Goal: Task Accomplishment & Management: Manage account settings

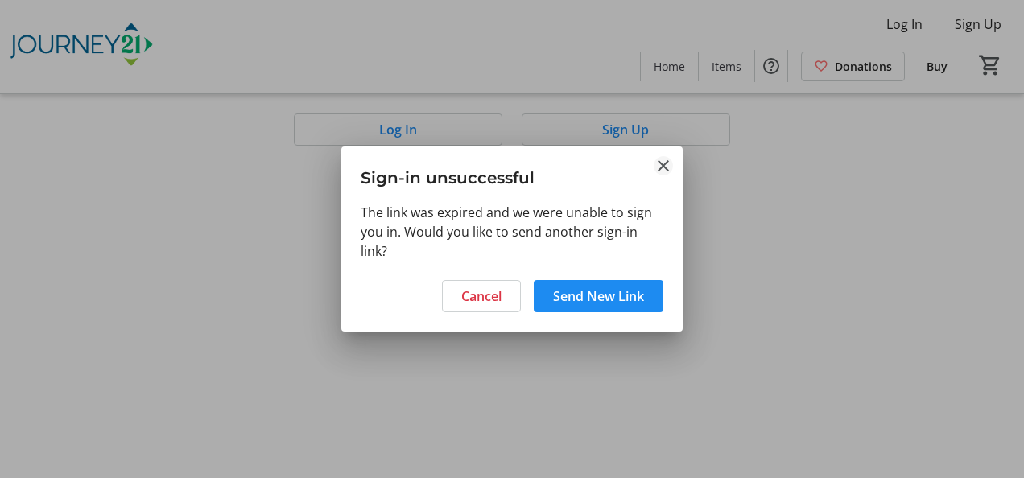
click at [666, 163] on mat-icon "Close" at bounding box center [663, 165] width 19 height 19
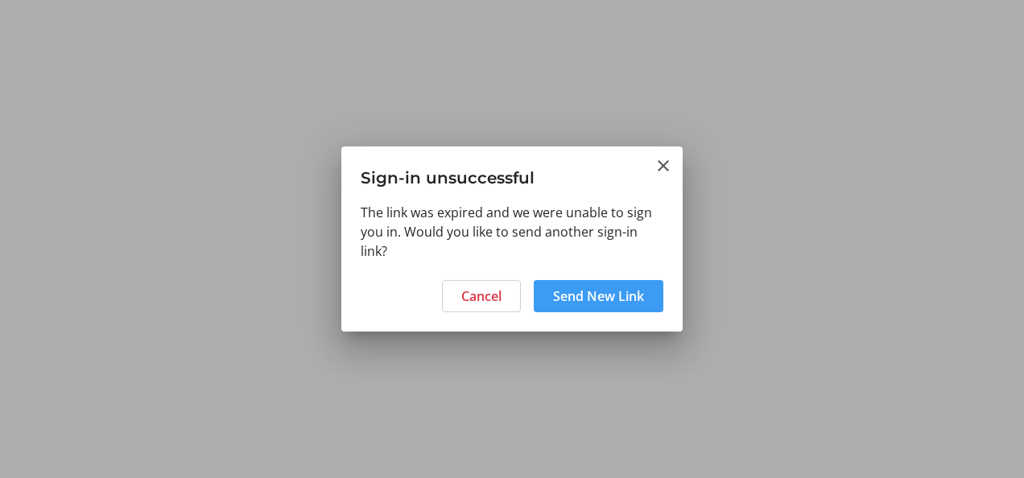
click at [583, 292] on span "Send New Link" at bounding box center [598, 296] width 91 height 19
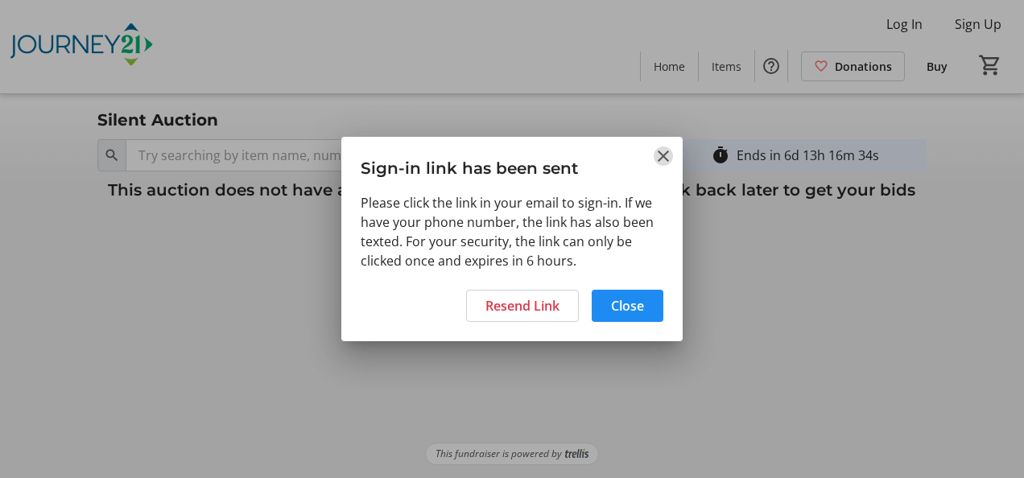
click at [660, 153] on mat-icon "Close" at bounding box center [663, 156] width 19 height 19
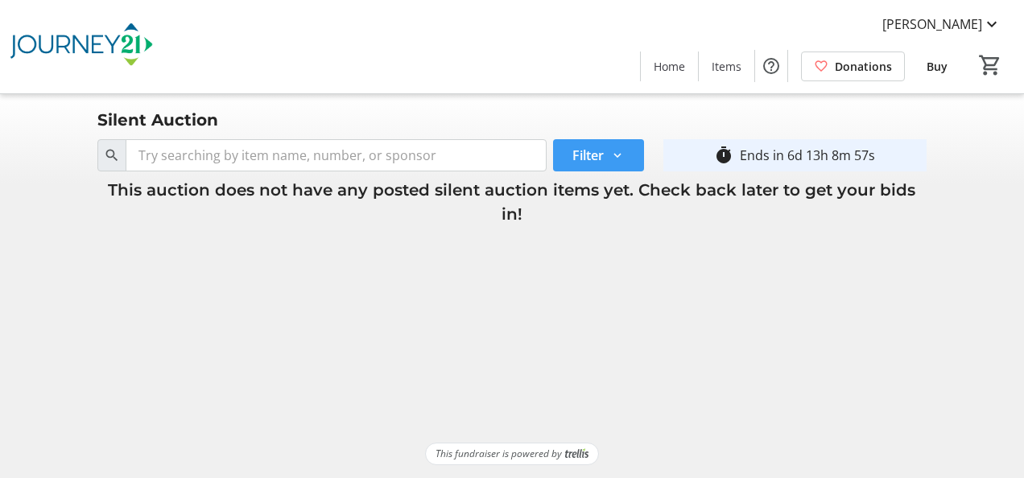
click at [617, 147] on span at bounding box center [598, 155] width 91 height 39
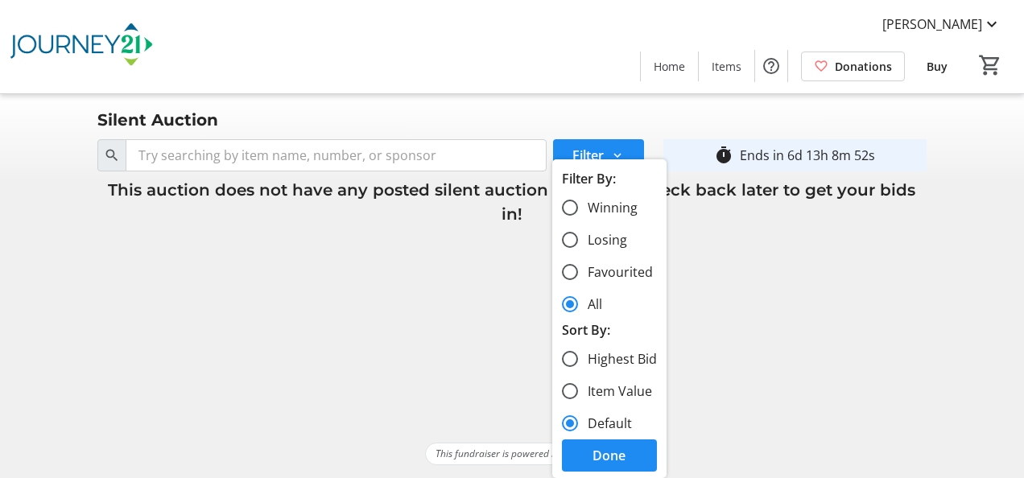
click at [748, 312] on tr-shared-auction-item-list-ui "Silent Auction Search Filter timer_outline Ends in 6d 13h 8m 52s This auction d…" at bounding box center [512, 268] width 1024 height 349
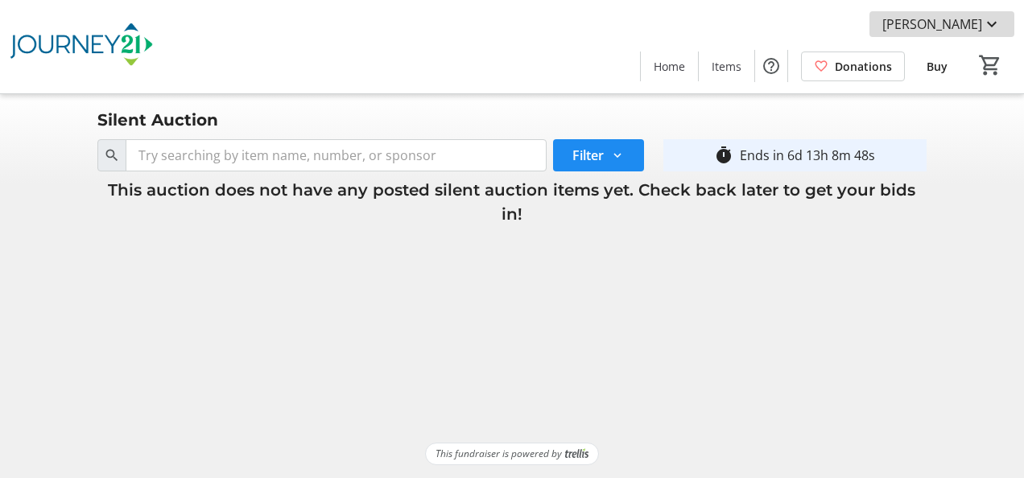
click at [989, 27] on mat-icon at bounding box center [991, 23] width 19 height 19
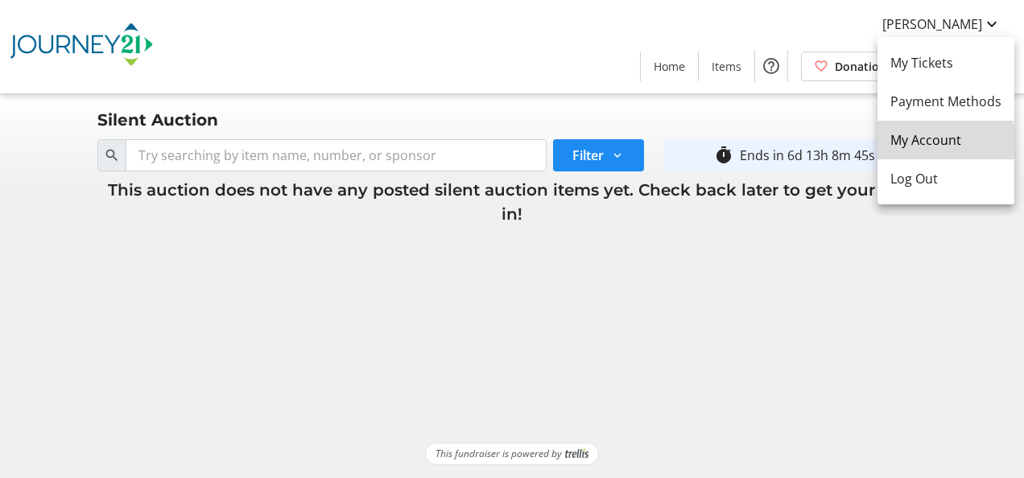
click at [946, 141] on span "My Account" at bounding box center [945, 139] width 111 height 19
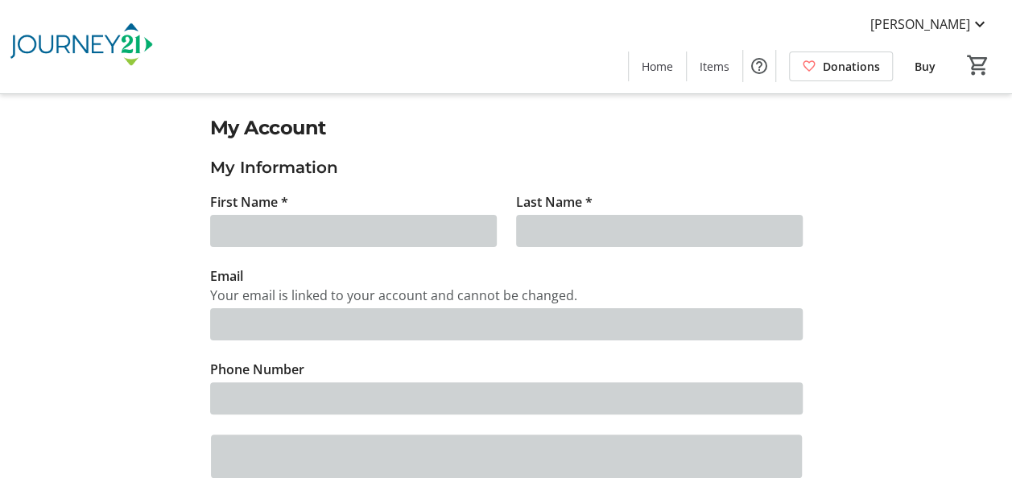
type input "[PERSON_NAME]"
type input "[EMAIL_ADDRESS][DOMAIN_NAME]"
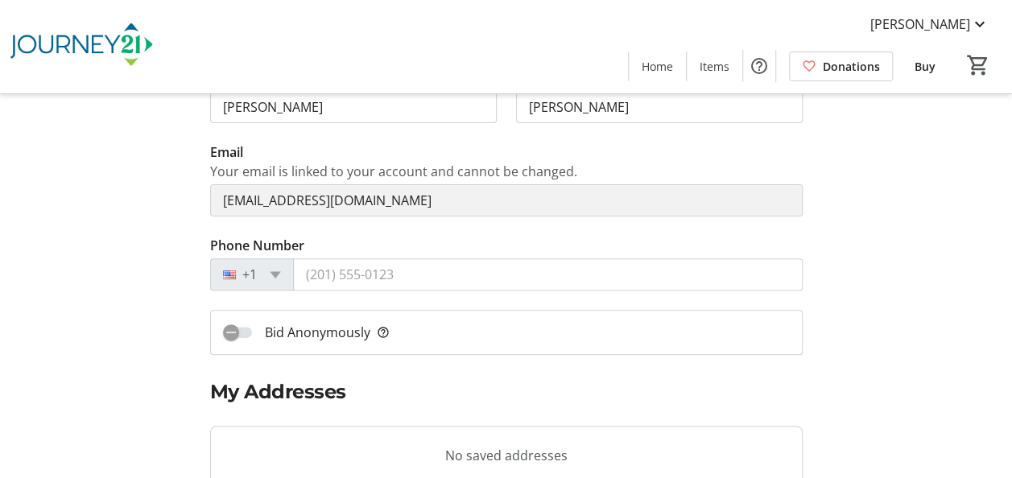
scroll to position [161, 0]
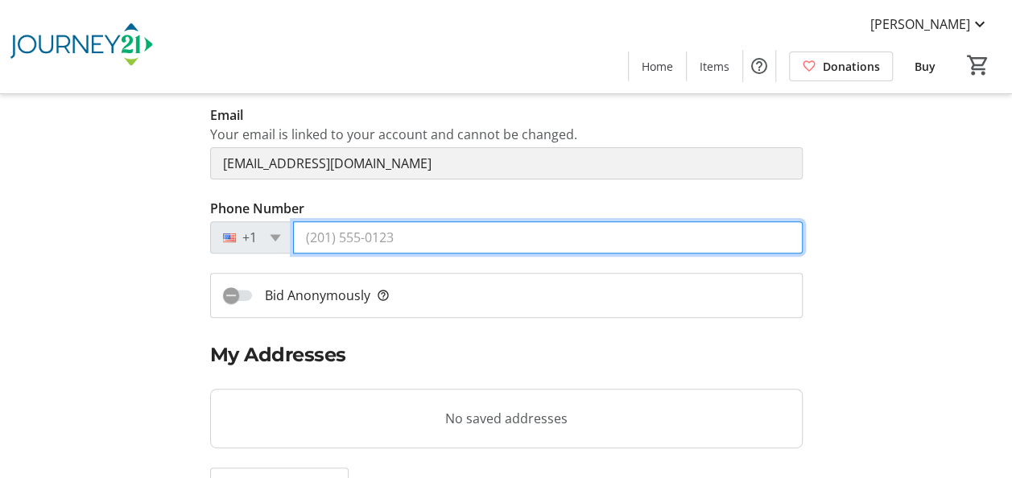
click at [437, 238] on input "Phone Number" at bounding box center [548, 237] width 510 height 32
type input "[PHONE_NUMBER]"
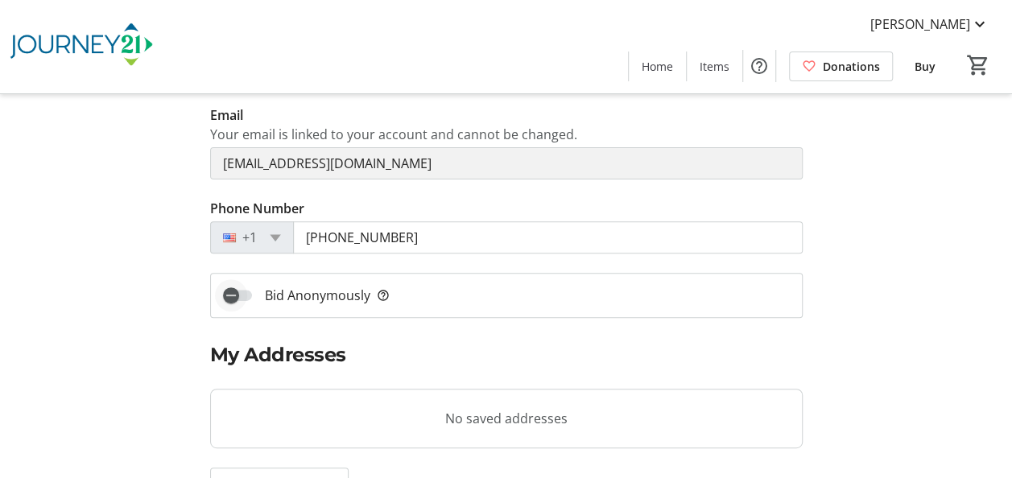
click at [247, 296] on span "button" at bounding box center [237, 295] width 29 height 11
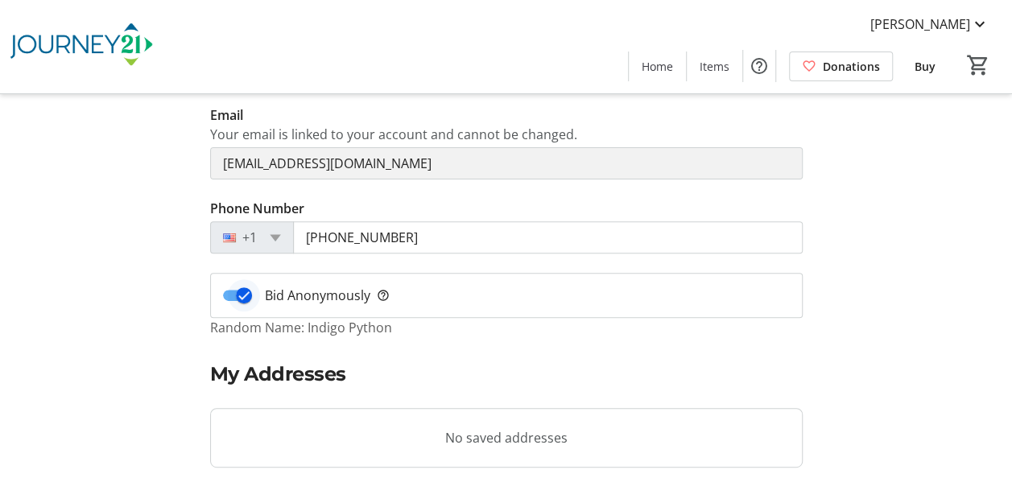
click at [229, 294] on span "button" at bounding box center [244, 295] width 32 height 32
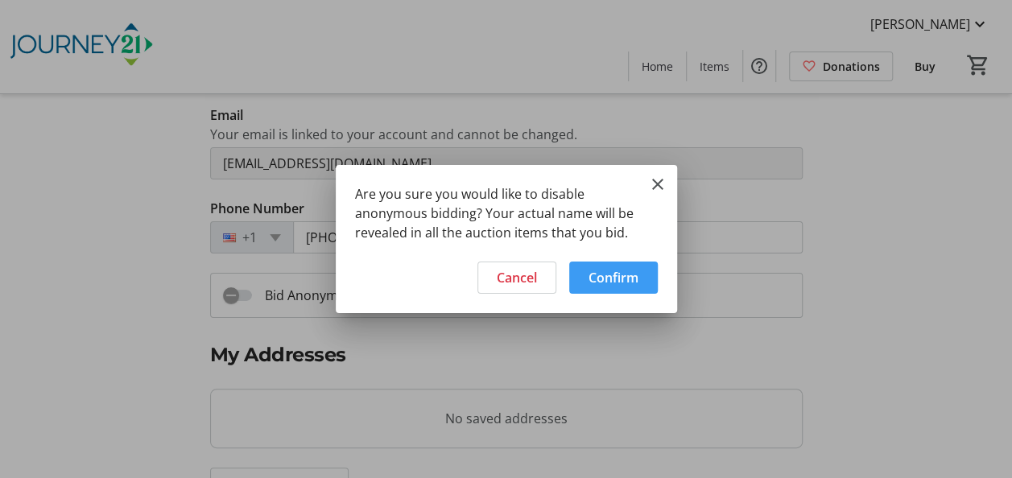
click at [630, 280] on span "Confirm" at bounding box center [614, 277] width 50 height 19
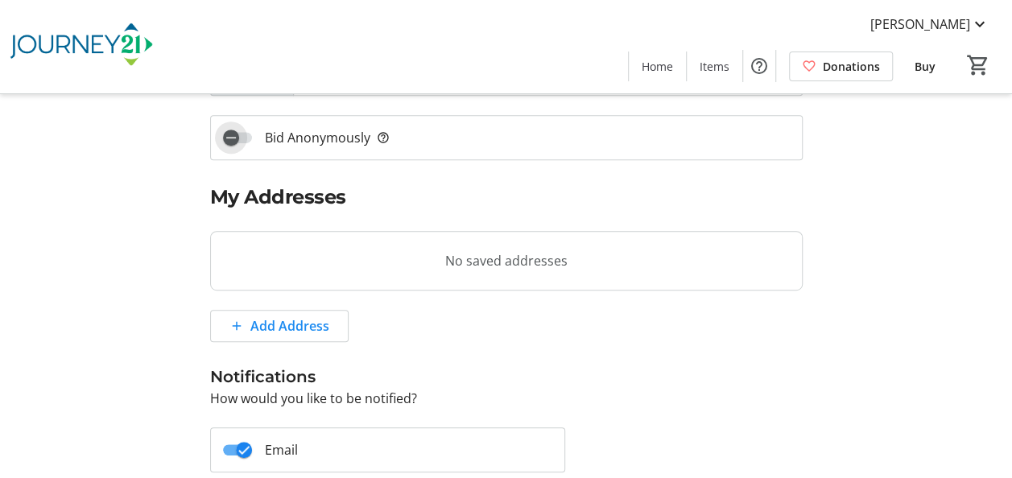
scroll to position [322, 0]
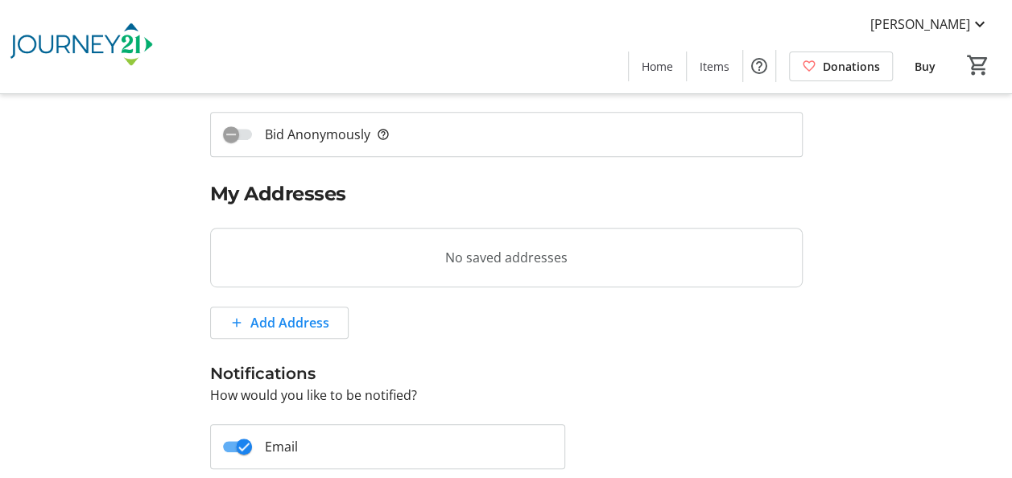
click at [493, 262] on tr-blank-state "No saved addresses" at bounding box center [506, 258] width 593 height 60
click at [292, 267] on tr-blank-state "No saved addresses" at bounding box center [506, 258] width 593 height 60
click at [269, 319] on span "Add Address" at bounding box center [289, 322] width 79 height 19
select select "CA"
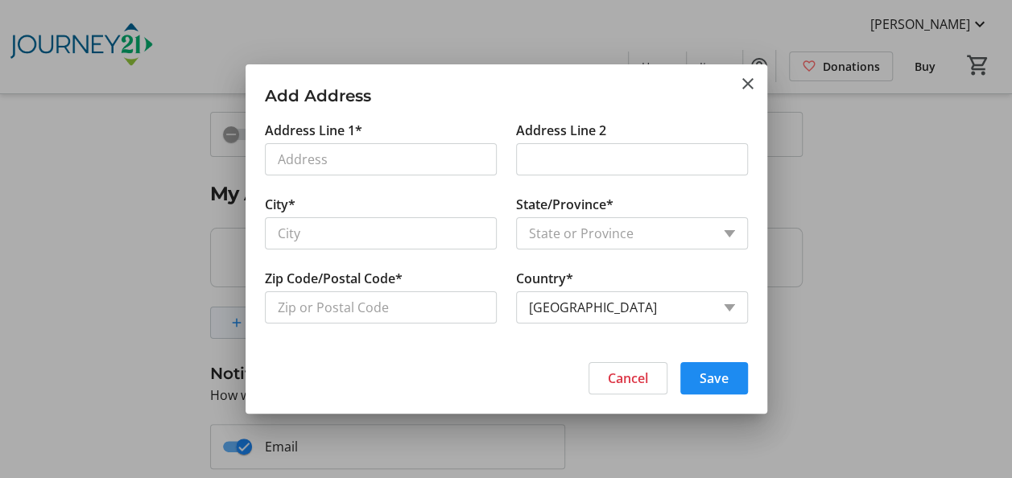
scroll to position [0, 0]
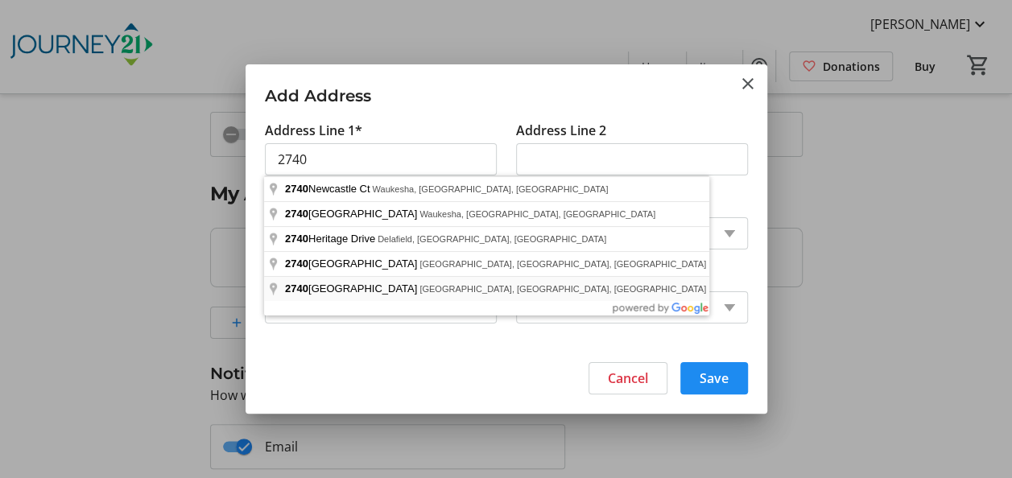
type input "2740 Portage Circle"
type input "Waukesha"
type input "53189"
select select "US"
select select "WI"
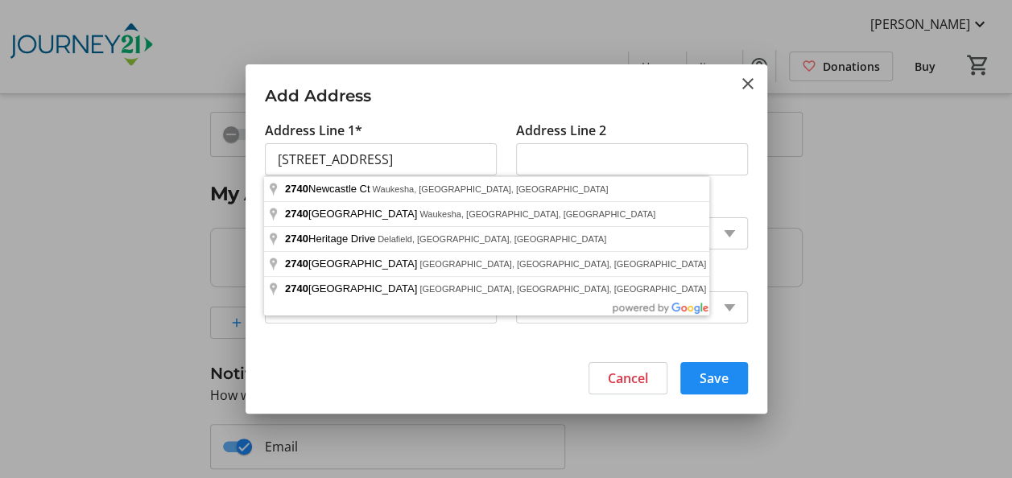
click at [738, 186] on tr-form-field "Address Line 2" at bounding box center [631, 158] width 251 height 74
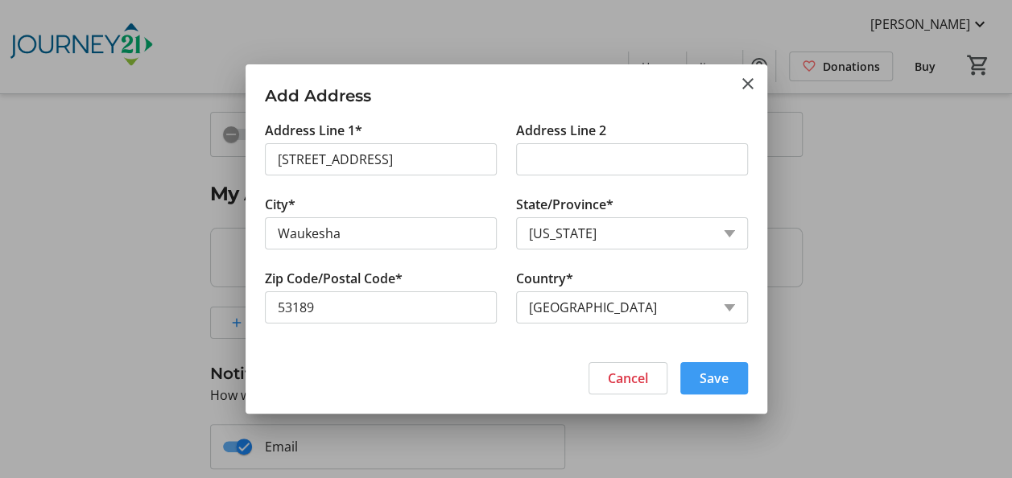
click at [721, 377] on span "Save" at bounding box center [714, 378] width 29 height 19
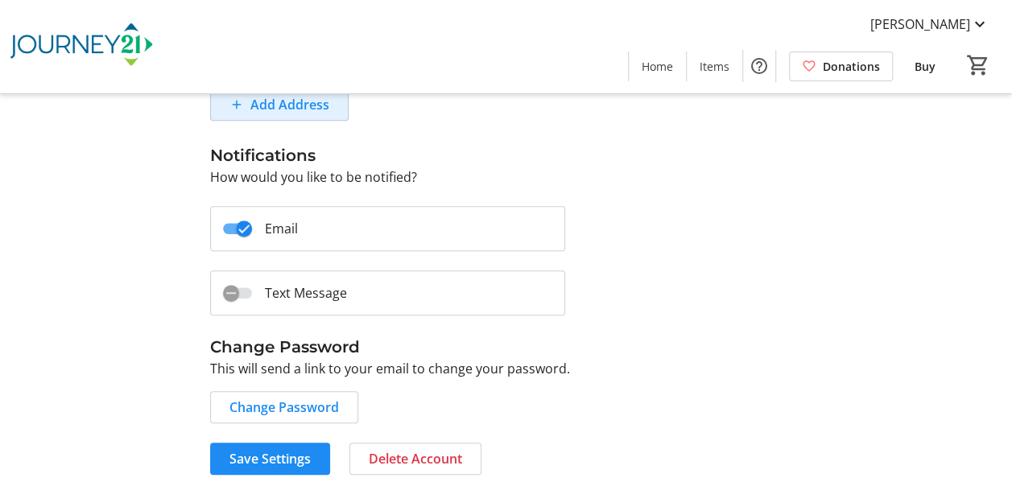
scroll to position [552, 0]
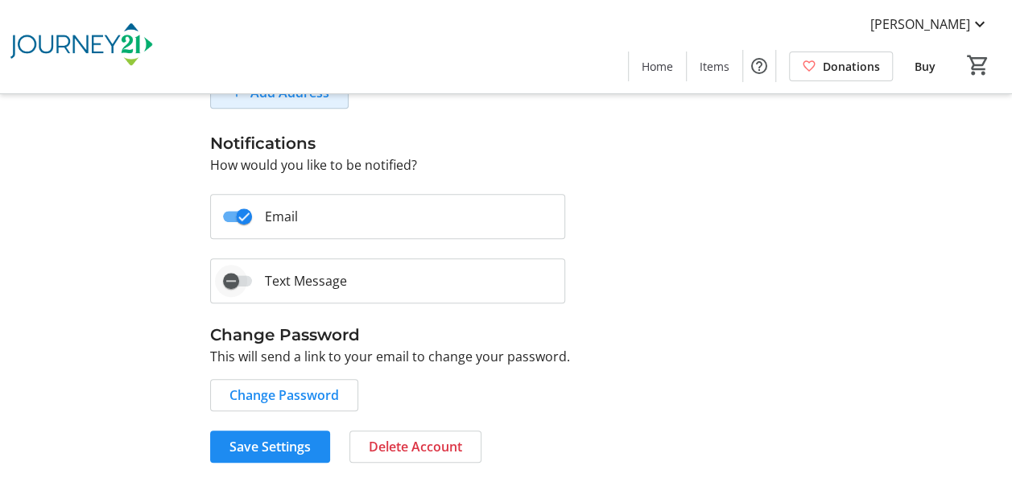
click at [247, 275] on span "button" at bounding box center [237, 280] width 29 height 11
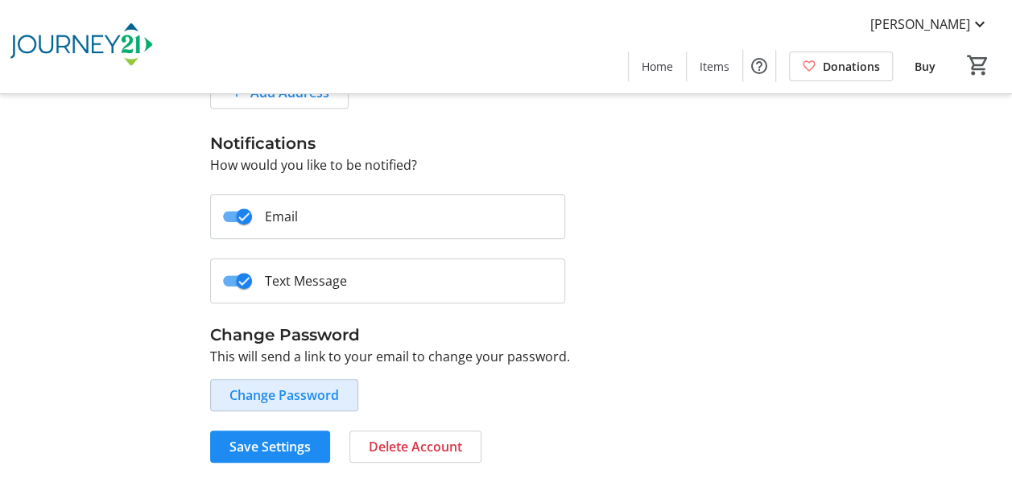
click at [276, 388] on span "Change Password" at bounding box center [283, 395] width 109 height 19
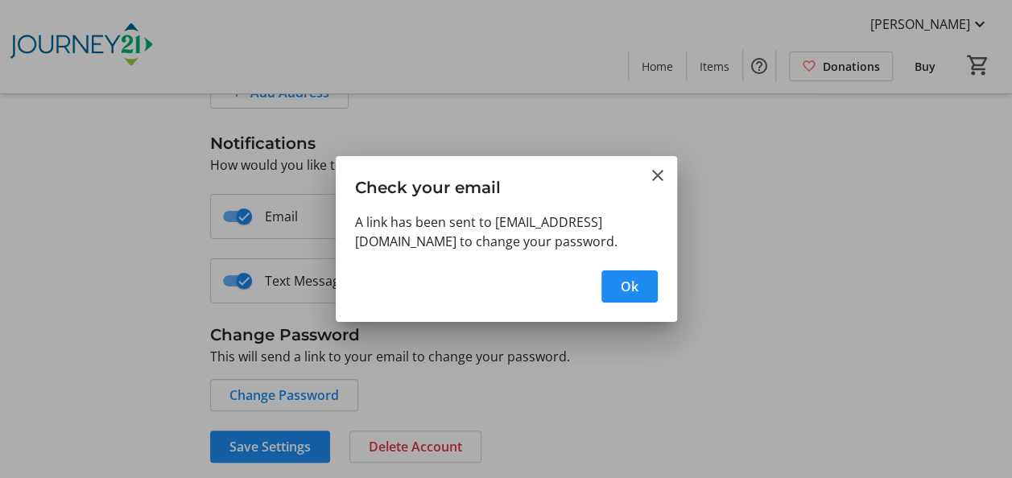
scroll to position [0, 0]
click at [634, 290] on span "Ok" at bounding box center [630, 286] width 18 height 19
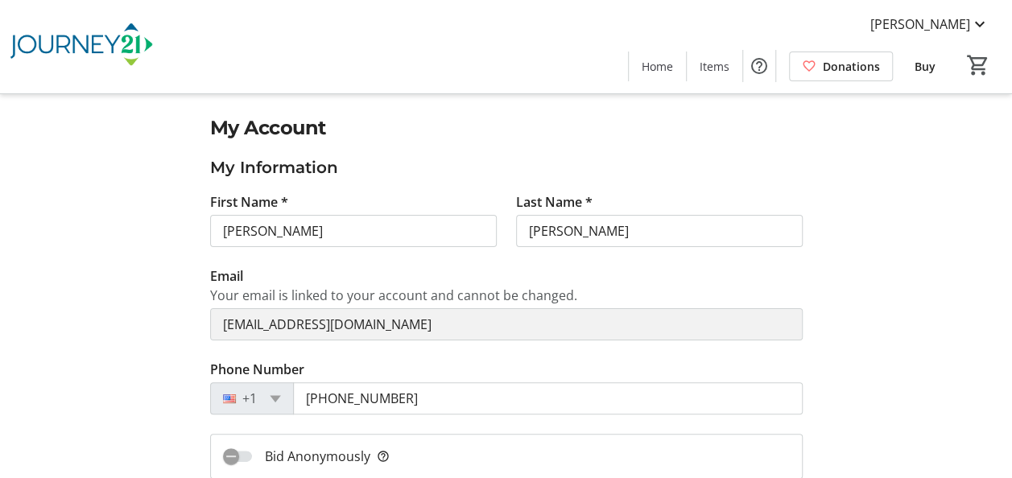
scroll to position [552, 0]
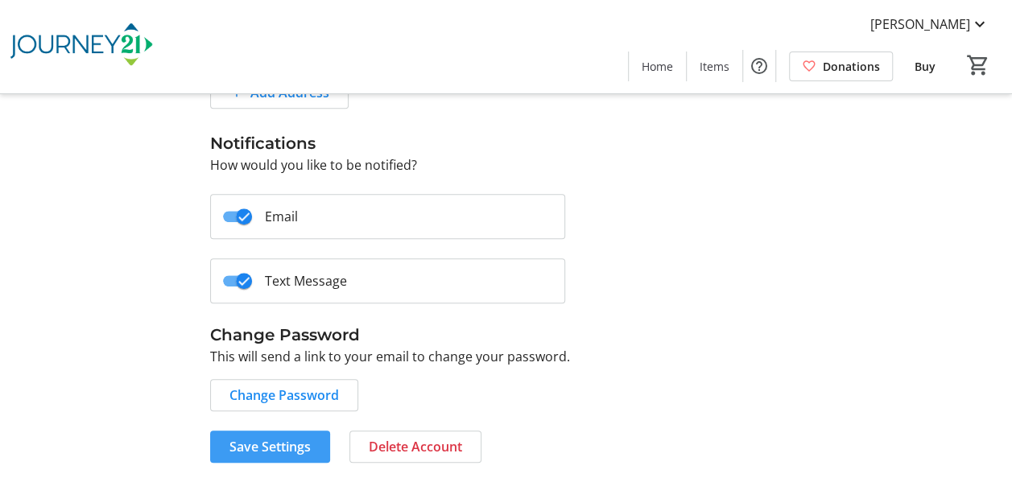
click at [267, 438] on span "Save Settings" at bounding box center [269, 446] width 81 height 19
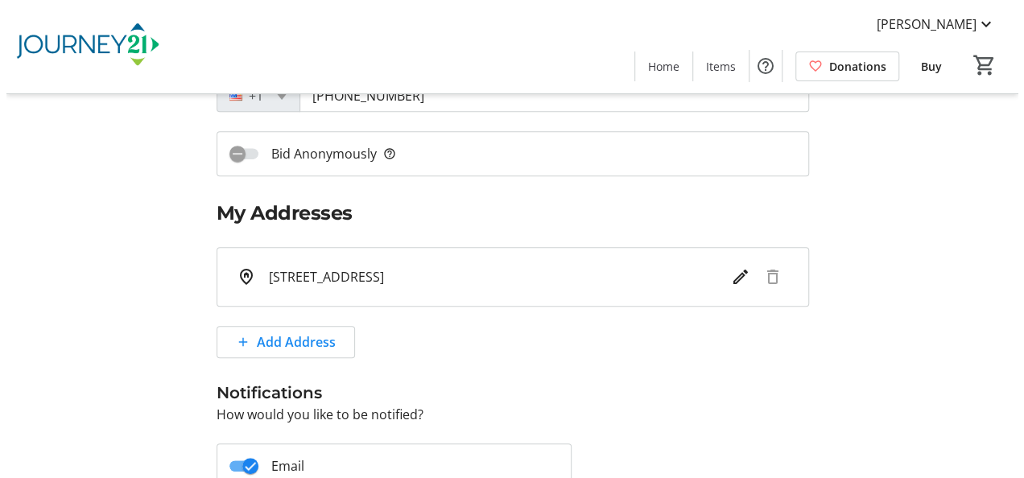
scroll to position [0, 0]
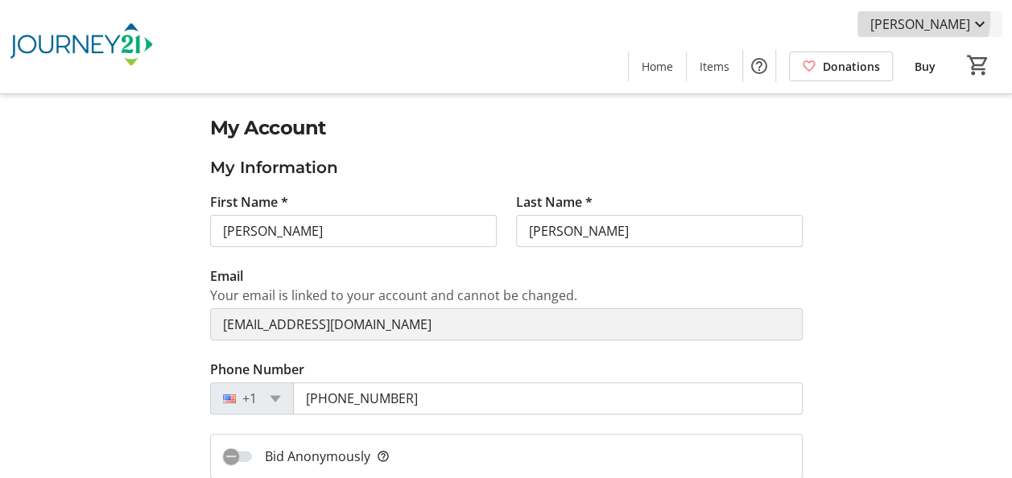
click at [933, 19] on span "[PERSON_NAME]" at bounding box center [920, 23] width 100 height 19
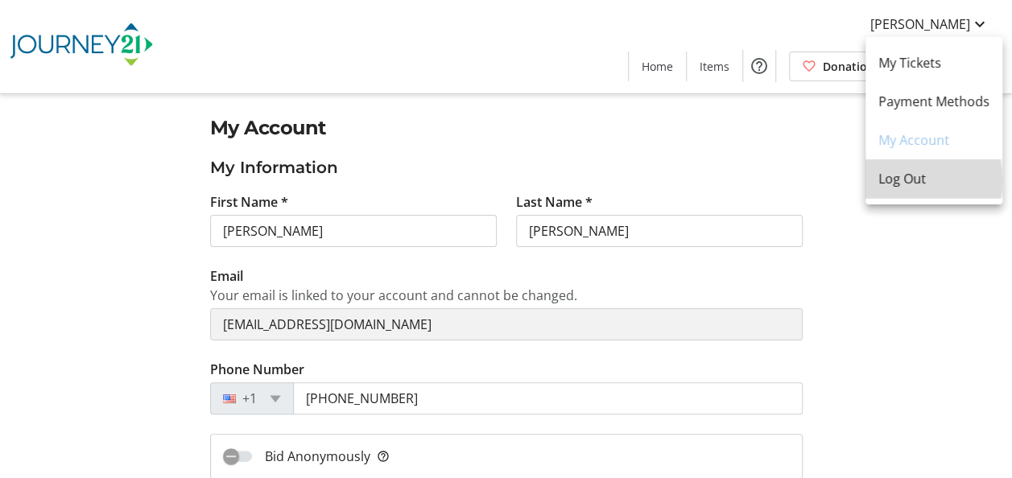
click at [896, 180] on span "Log Out" at bounding box center [933, 178] width 111 height 19
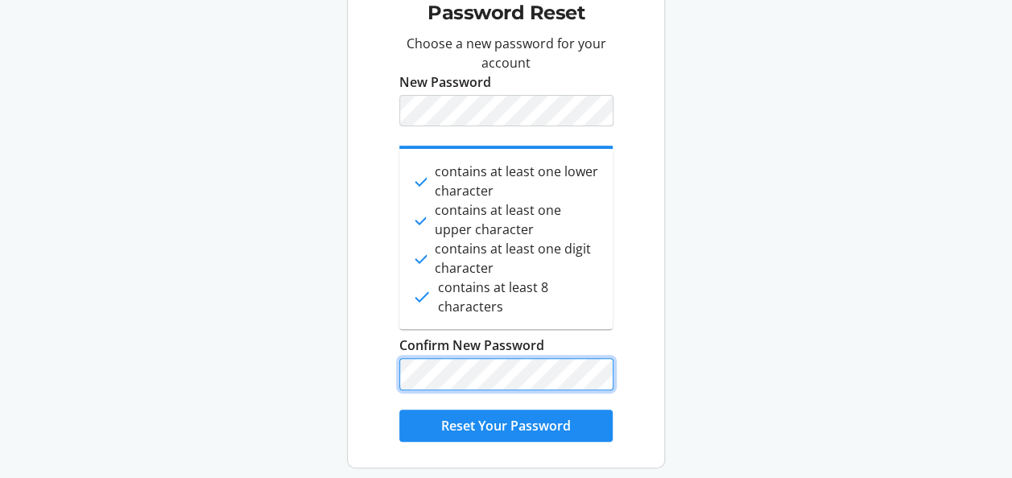
scroll to position [89, 0]
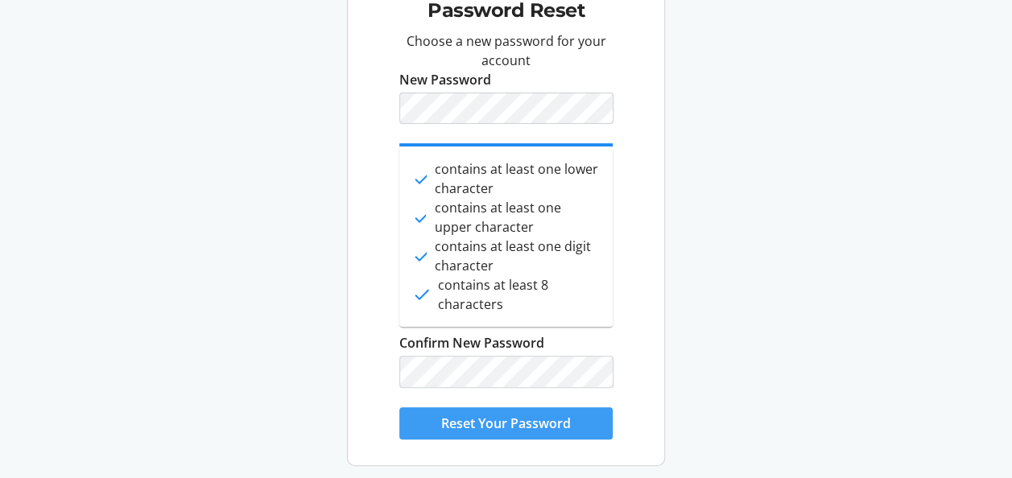
click at [521, 427] on span "Reset Your Password" at bounding box center [506, 423] width 130 height 19
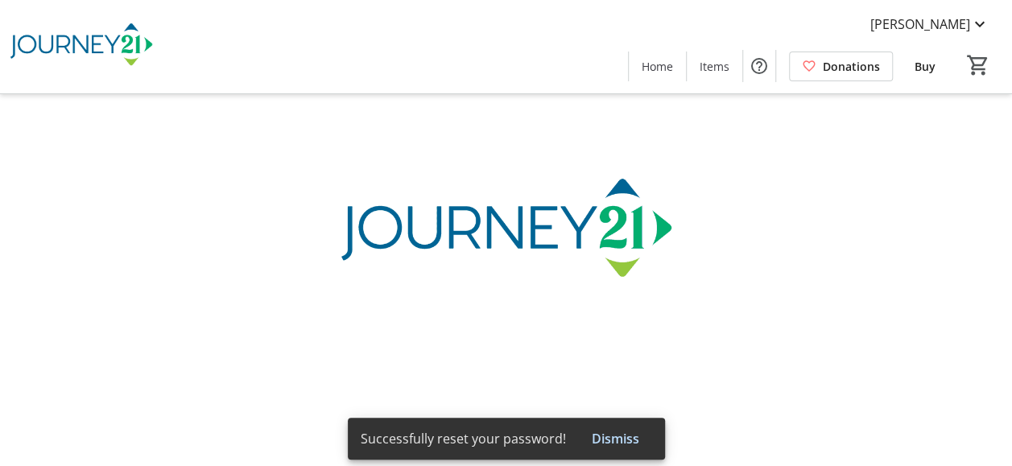
type input "[PERSON_NAME]"
type input "[EMAIL_ADDRESS][DOMAIN_NAME]"
type input "[PHONE_NUMBER]"
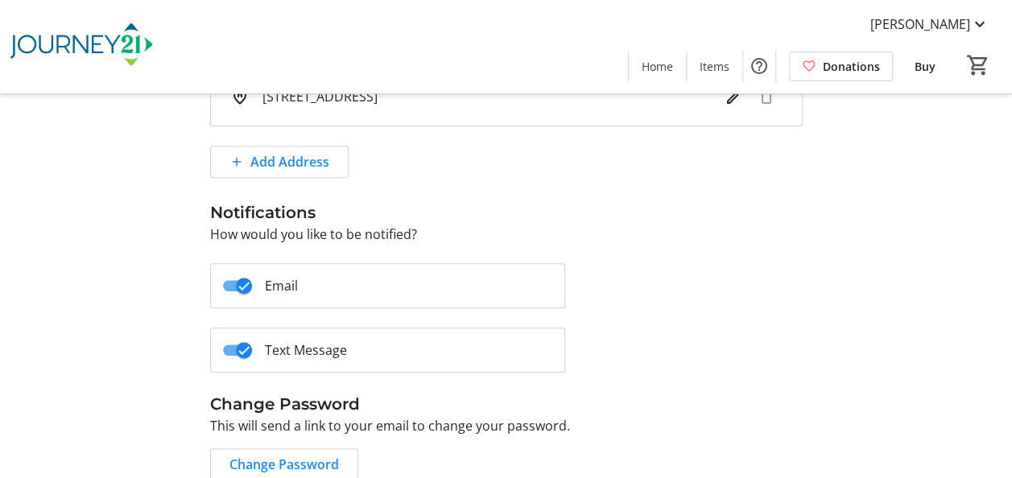
scroll to position [552, 0]
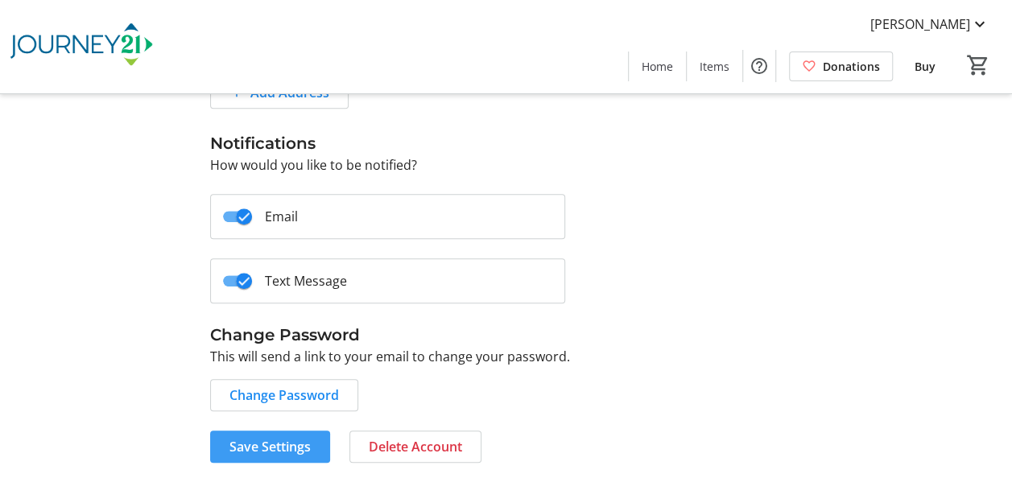
click at [266, 448] on span "Save Settings" at bounding box center [269, 446] width 81 height 19
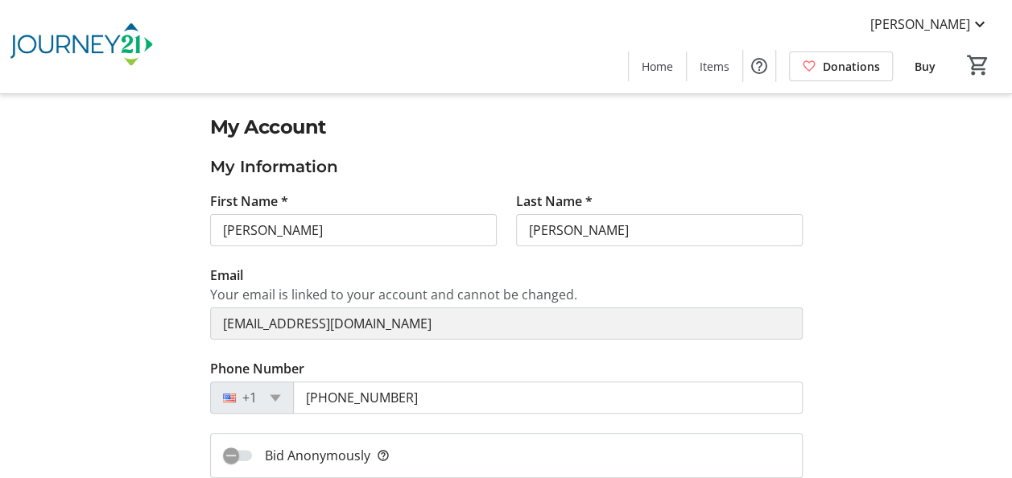
scroll to position [0, 0]
click at [713, 68] on span "Items" at bounding box center [715, 66] width 30 height 17
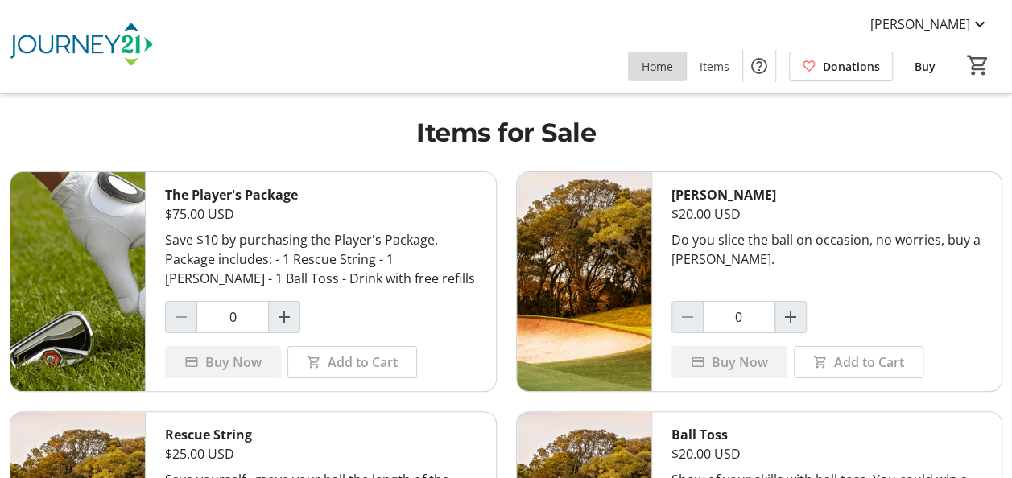
click at [671, 60] on span "Home" at bounding box center [657, 66] width 31 height 17
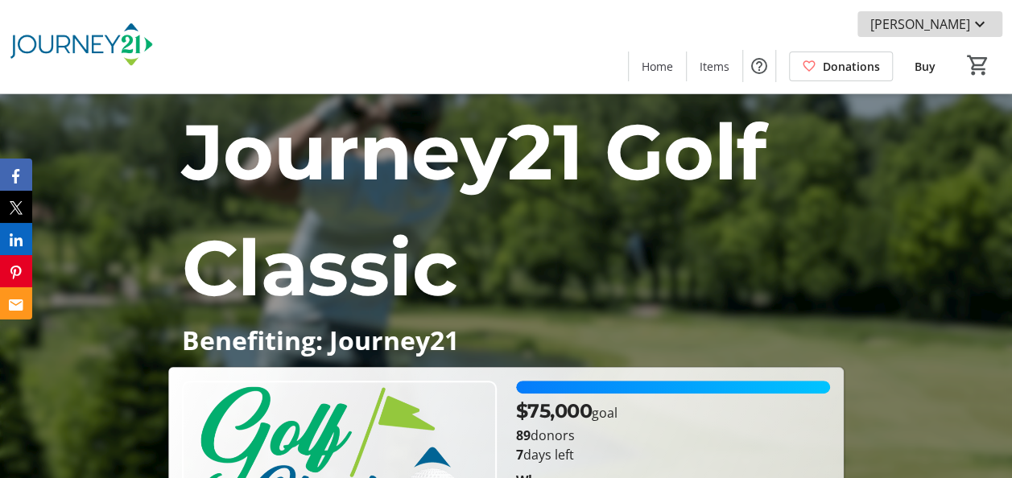
click at [952, 28] on span "[PERSON_NAME]" at bounding box center [920, 23] width 100 height 19
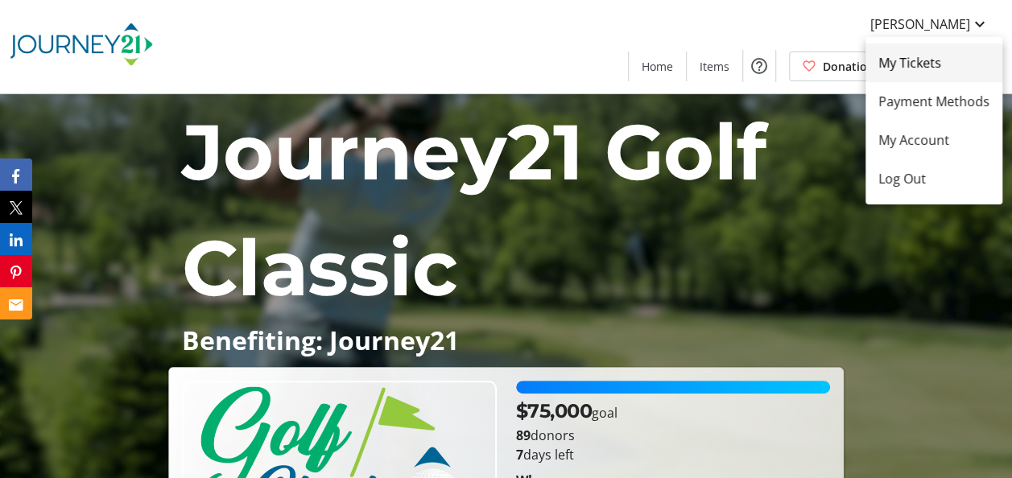
click at [919, 56] on span "My Tickets" at bounding box center [933, 62] width 111 height 19
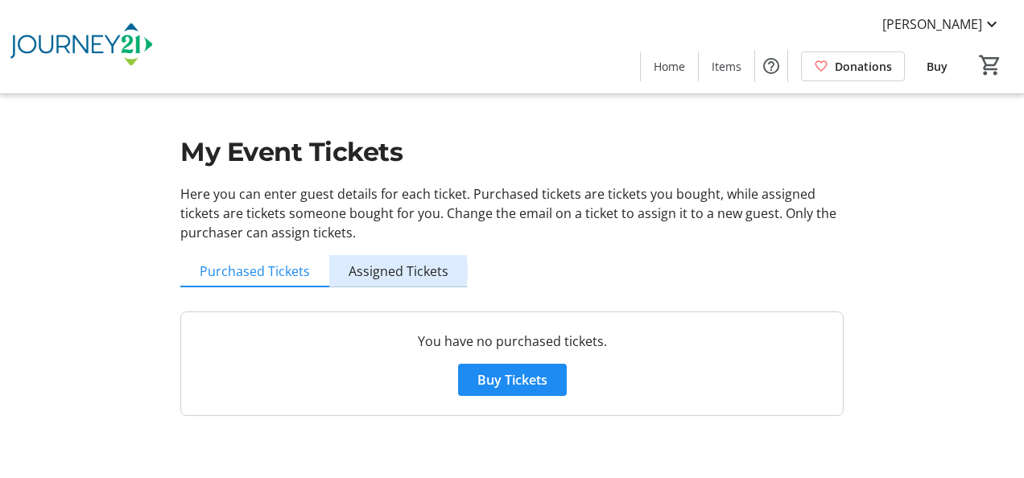
click at [374, 271] on span "Assigned Tickets" at bounding box center [399, 271] width 100 height 13
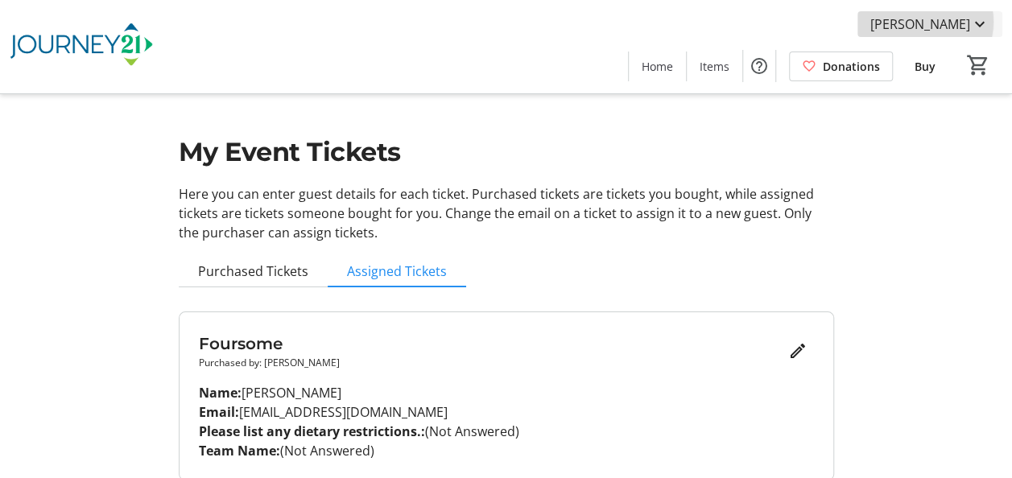
click at [939, 21] on span "[PERSON_NAME]" at bounding box center [920, 23] width 100 height 19
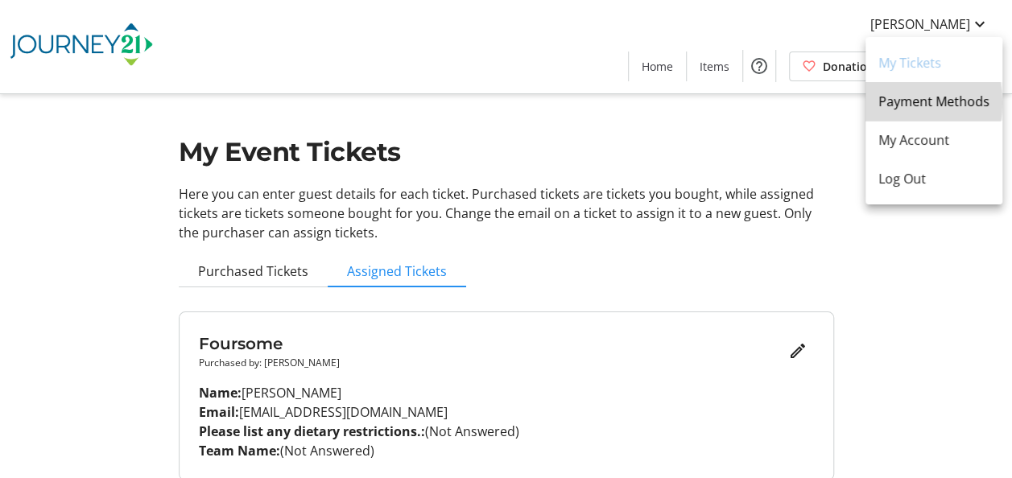
click at [890, 102] on span "Payment Methods" at bounding box center [933, 101] width 111 height 19
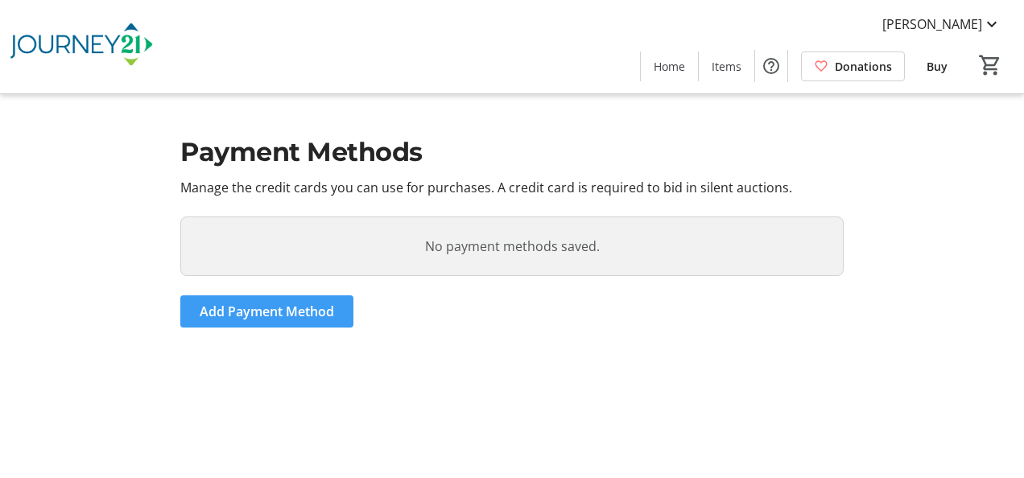
click at [246, 311] on span "Add Payment Method" at bounding box center [267, 311] width 134 height 19
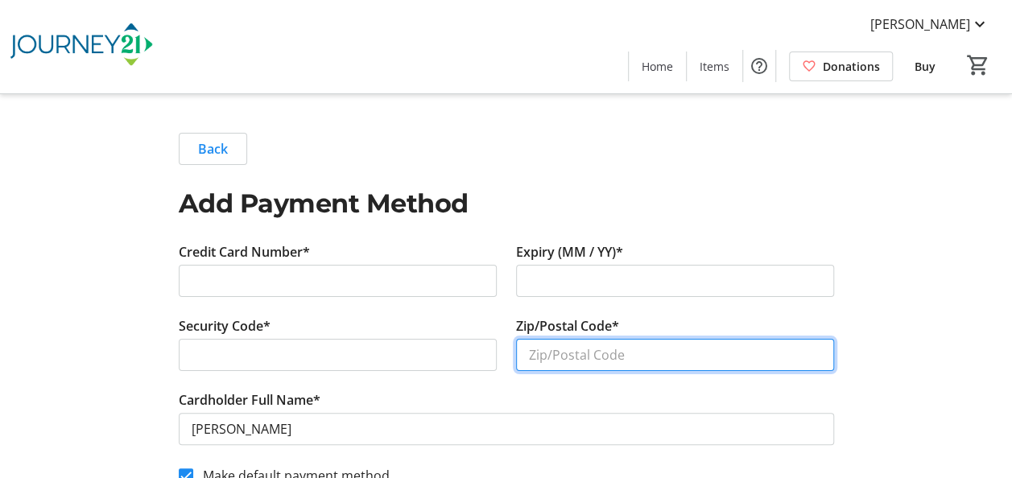
click at [686, 349] on input "Zip/Postal Code*" at bounding box center [675, 355] width 318 height 32
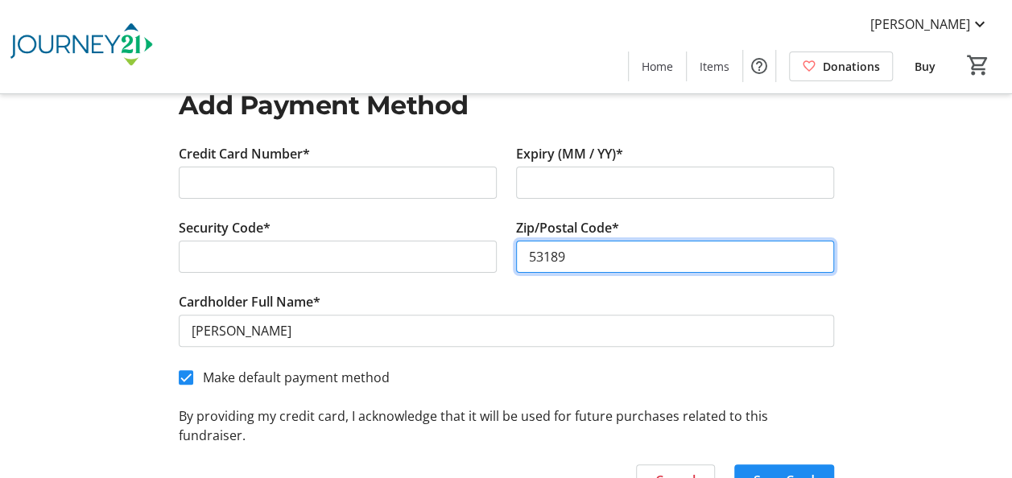
scroll to position [134, 0]
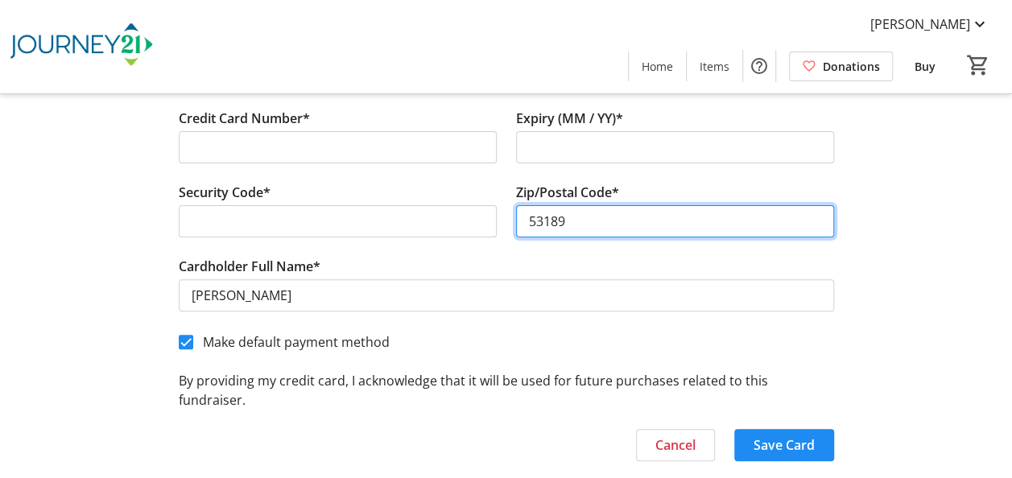
type input "53189"
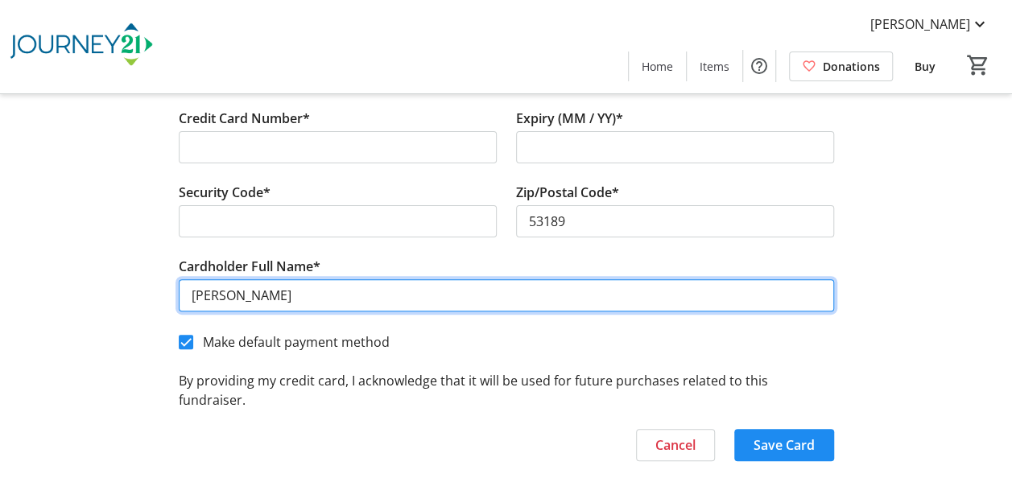
click at [341, 304] on input "[PERSON_NAME]" at bounding box center [506, 295] width 655 height 32
type input "[PERSON_NAME]"
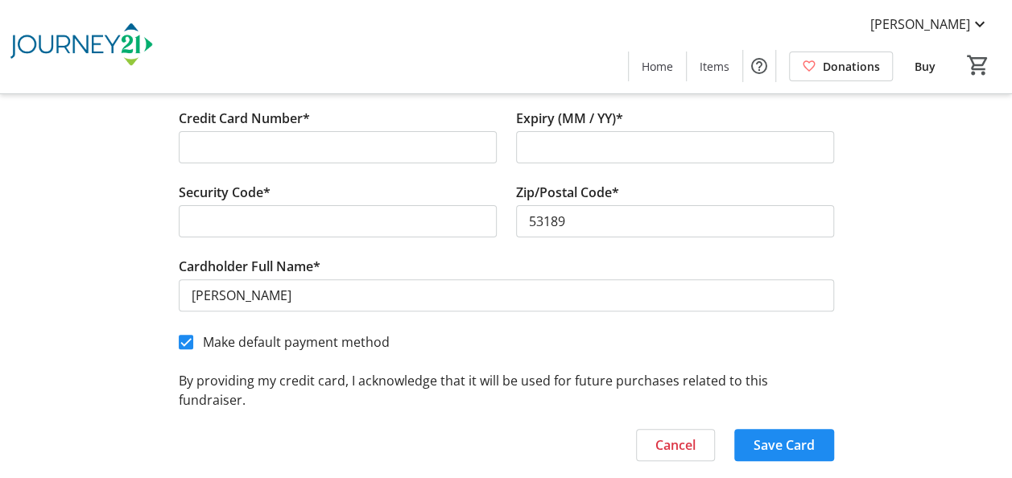
drag, startPoint x: 799, startPoint y: 423, endPoint x: 804, endPoint y: 413, distance: 11.9
click at [797, 436] on span "Save Card" at bounding box center [784, 445] width 61 height 19
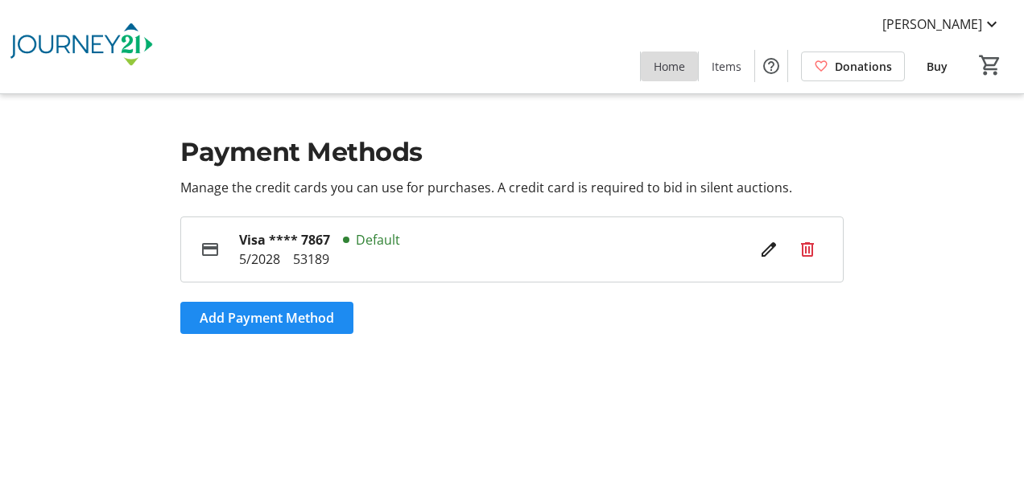
click at [675, 65] on span "Home" at bounding box center [669, 66] width 31 height 17
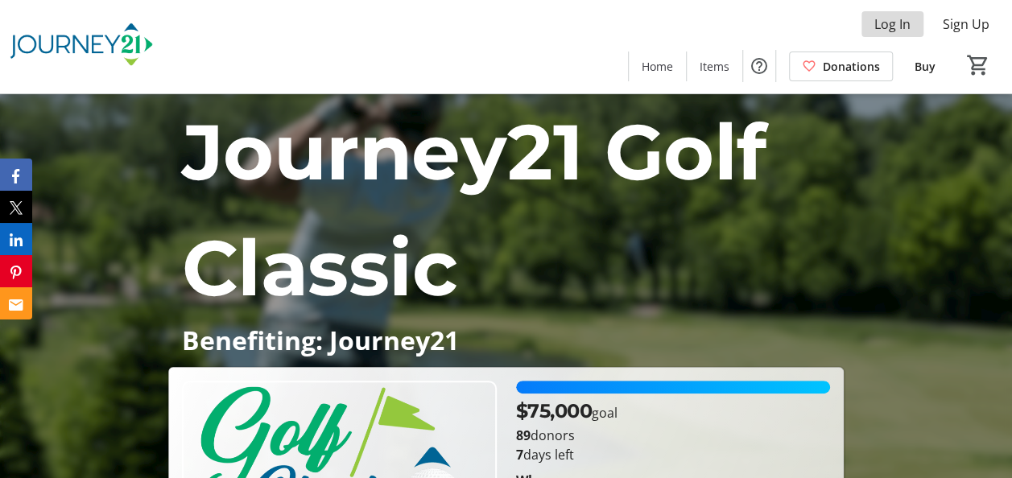
click at [895, 21] on span "Log In" at bounding box center [892, 23] width 36 height 19
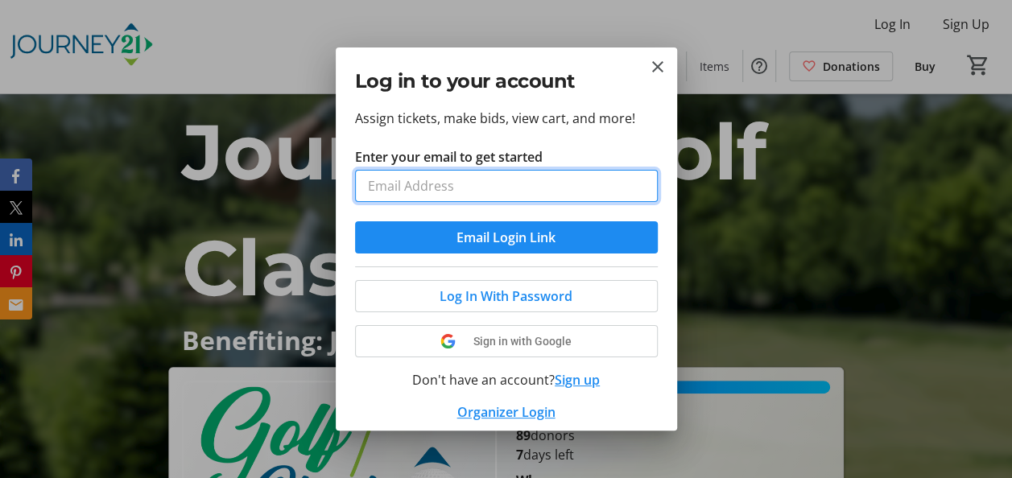
click at [512, 189] on input "Enter your email to get started" at bounding box center [506, 186] width 303 height 32
type input "[EMAIL_ADDRESS][DOMAIN_NAME]"
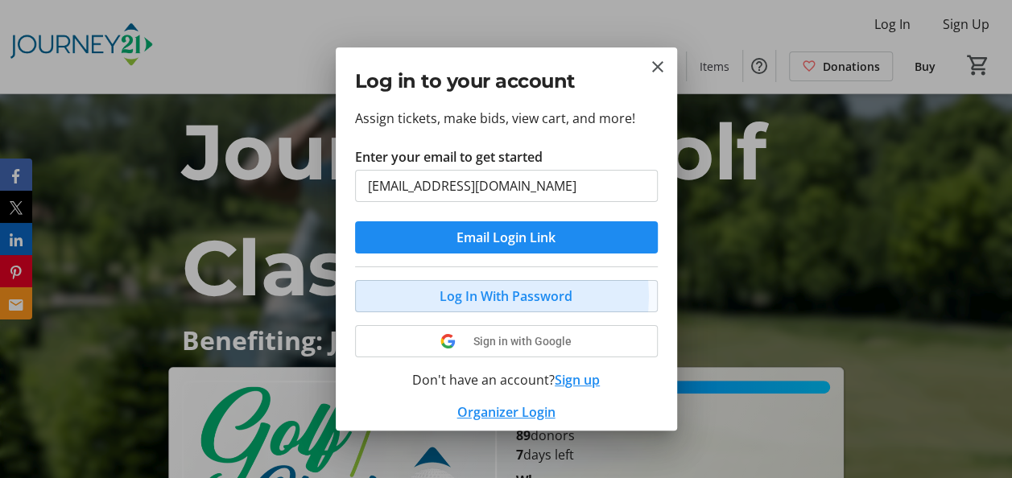
click at [501, 295] on span "Log In With Password" at bounding box center [506, 296] width 133 height 19
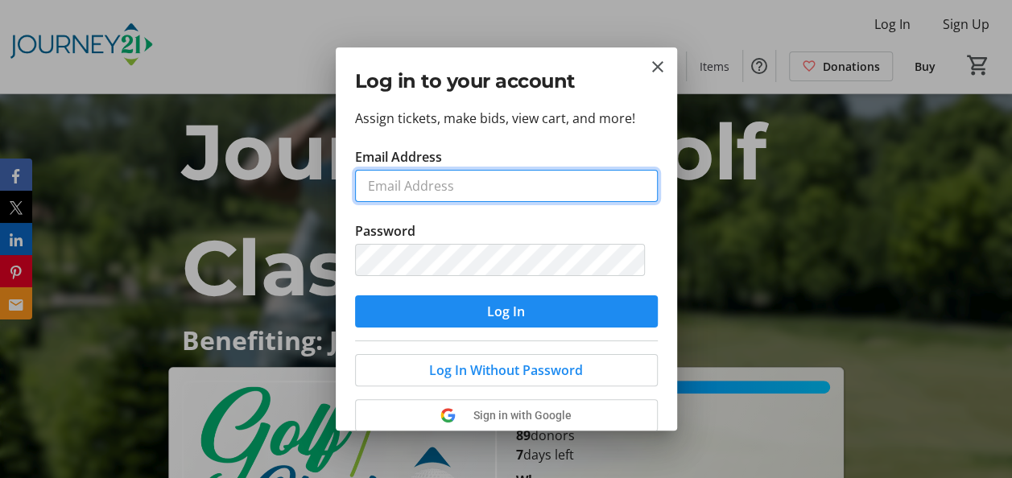
click at [462, 185] on input "Email Address" at bounding box center [506, 186] width 303 height 32
type input "[EMAIL_ADDRESS][DOMAIN_NAME]"
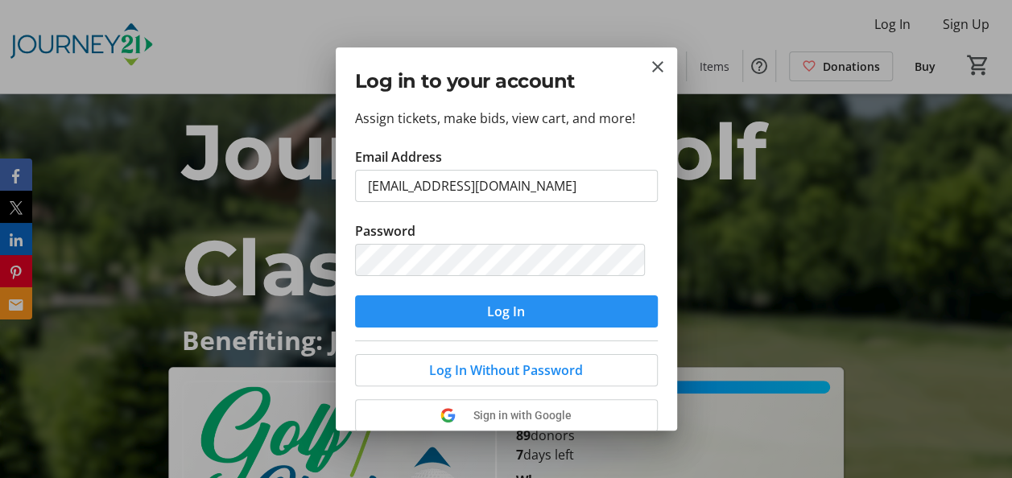
click at [494, 311] on span "Log In" at bounding box center [506, 311] width 38 height 19
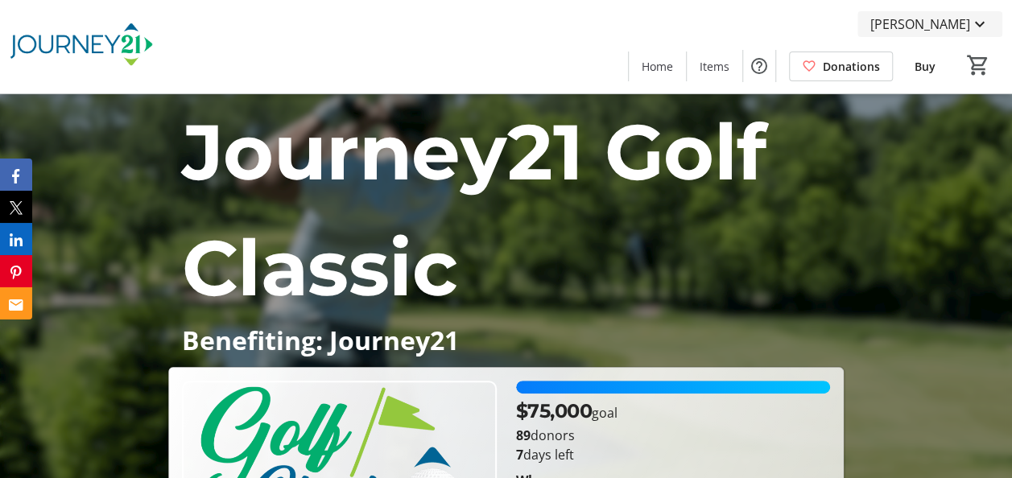
click at [952, 16] on span "[PERSON_NAME]" at bounding box center [920, 23] width 100 height 19
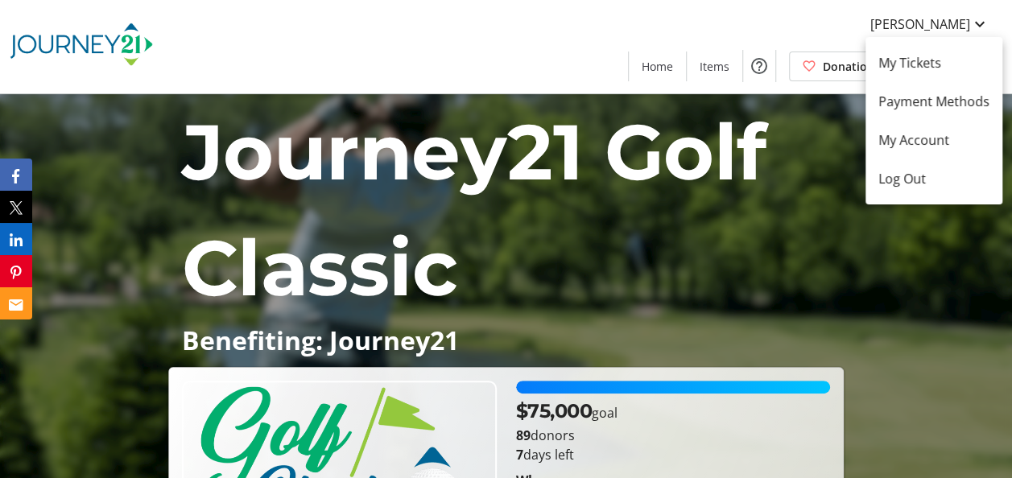
click at [865, 243] on div at bounding box center [506, 239] width 1012 height 478
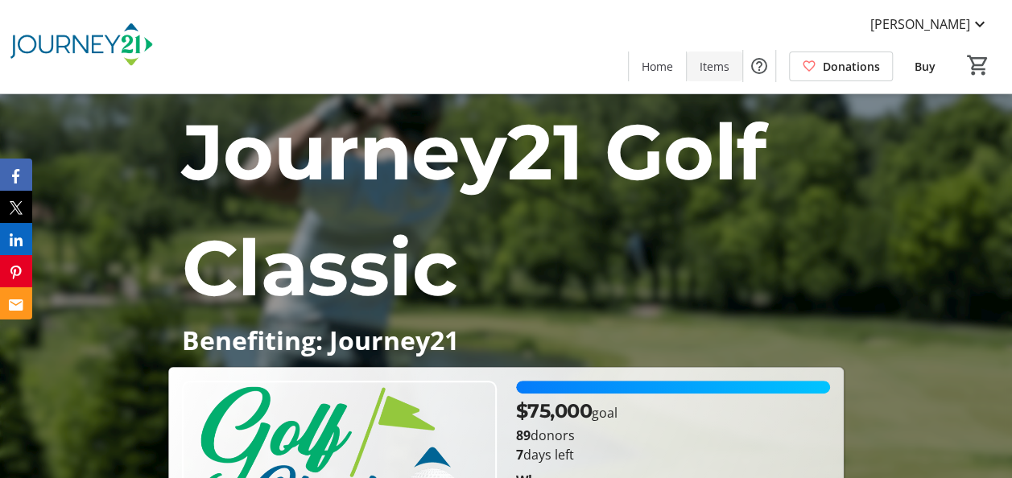
click at [709, 66] on span "Items" at bounding box center [715, 66] width 30 height 17
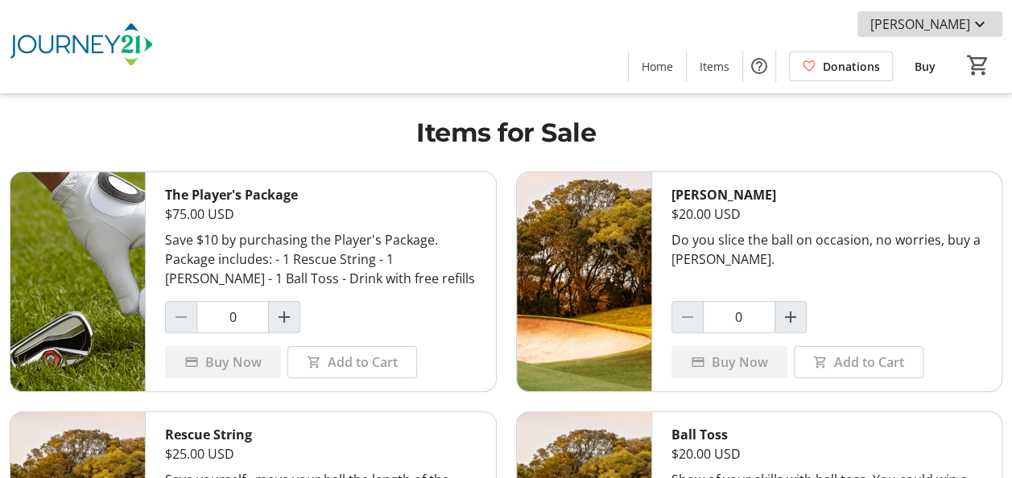
click at [960, 24] on span "[PERSON_NAME]" at bounding box center [920, 23] width 100 height 19
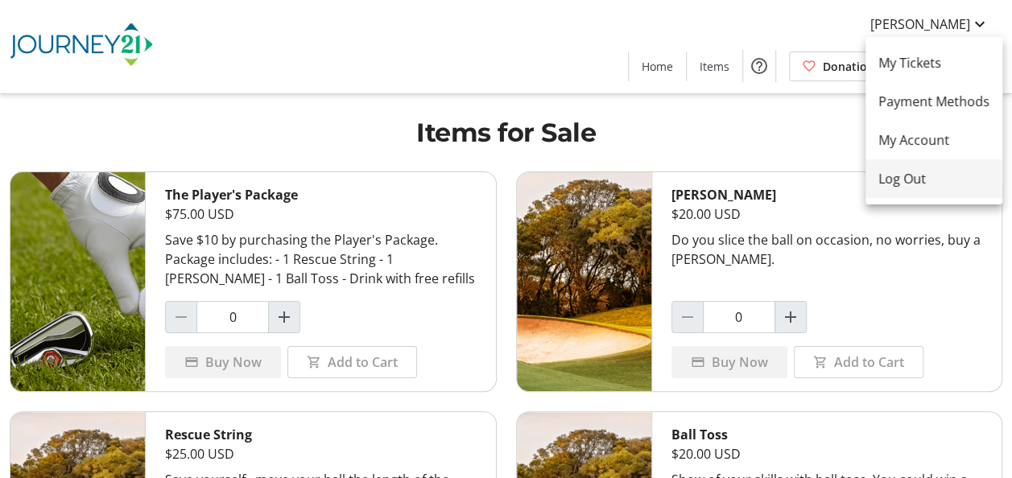
click at [897, 184] on span "Log Out" at bounding box center [933, 178] width 111 height 19
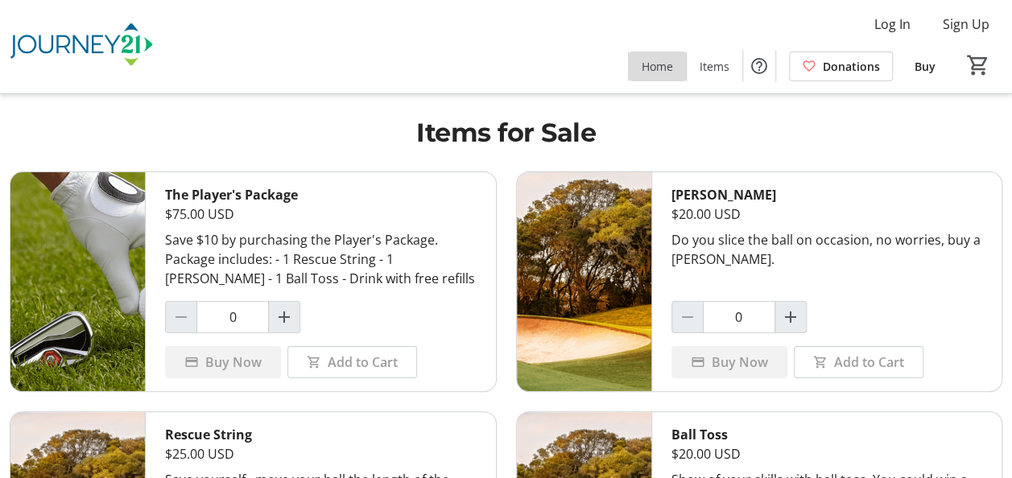
click at [678, 67] on span at bounding box center [657, 66] width 57 height 39
